Goal: Entertainment & Leisure: Consume media (video, audio)

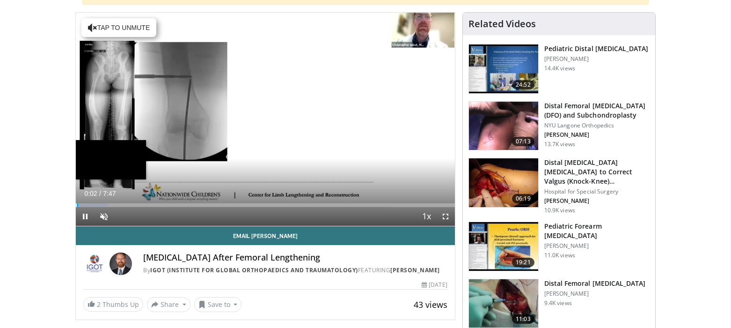
scroll to position [95, 0]
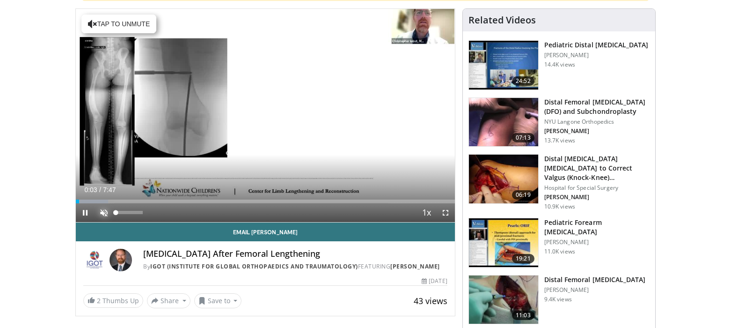
click at [103, 209] on span "Video Player" at bounding box center [104, 212] width 19 height 19
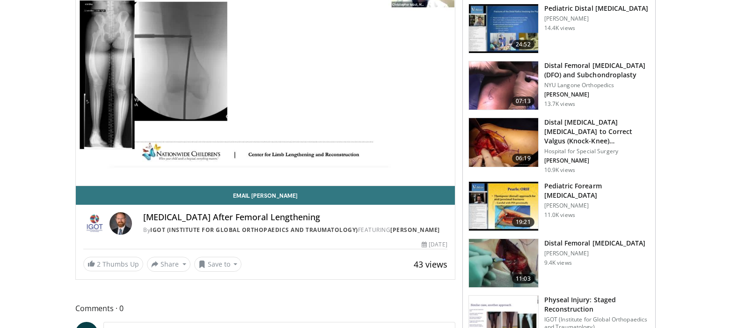
scroll to position [136, 0]
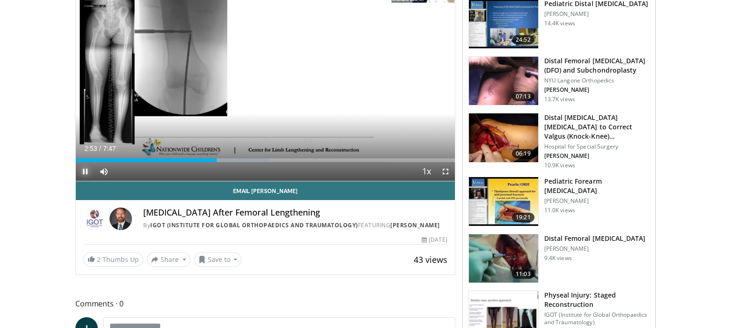
click at [91, 170] on span "Video Player" at bounding box center [85, 171] width 19 height 19
click at [85, 171] on span "Video Player" at bounding box center [85, 171] width 19 height 19
